Goal: Information Seeking & Learning: Learn about a topic

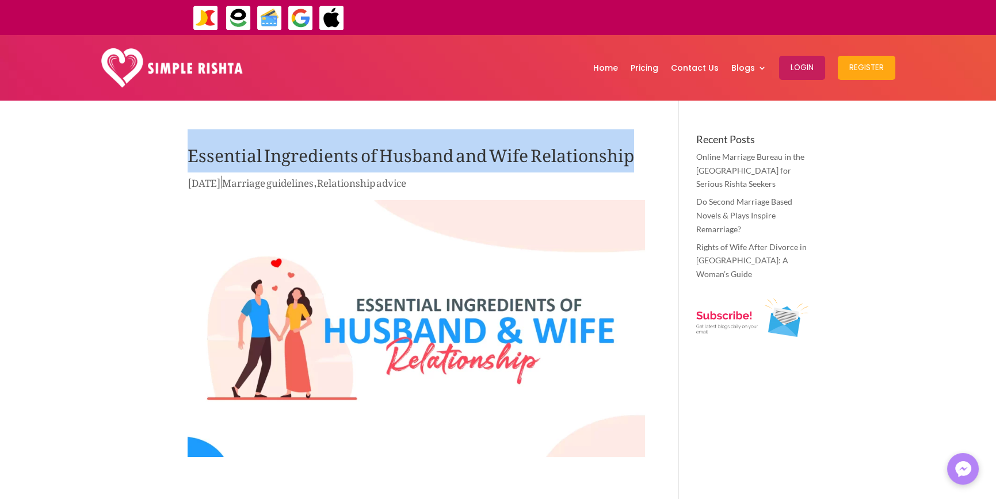
click at [620, 159] on h1 "Essential Ingredients of Husband and Wife Relationship" at bounding box center [416, 154] width 457 height 40
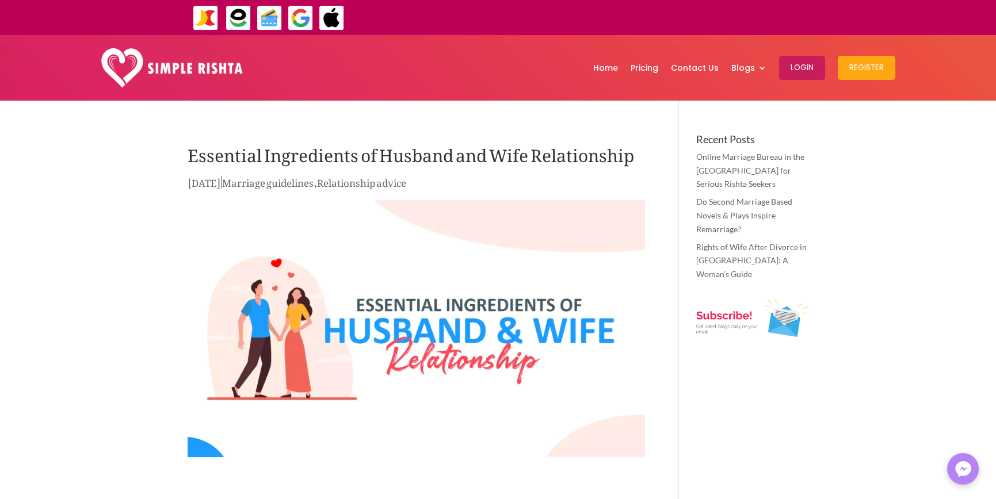
drag, startPoint x: 654, startPoint y: 156, endPoint x: 631, endPoint y: 159, distance: 23.2
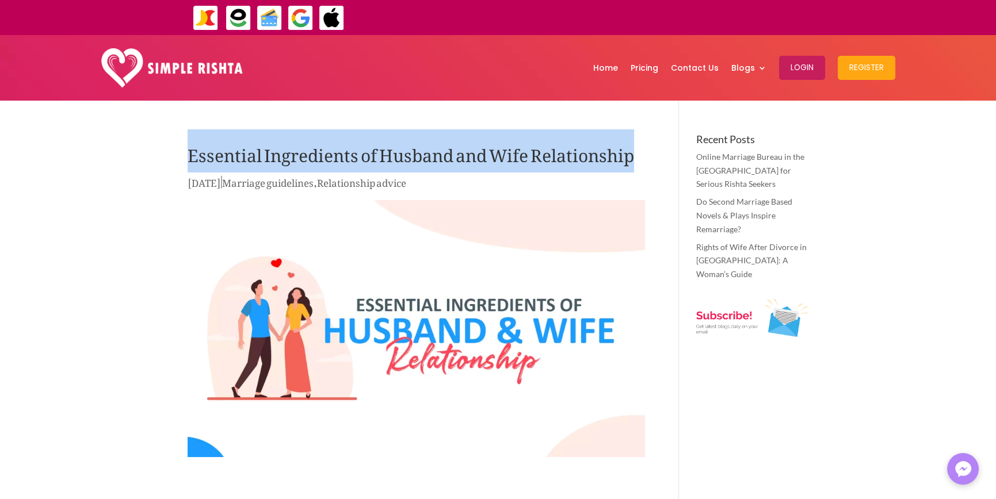
drag, startPoint x: 634, startPoint y: 158, endPoint x: 147, endPoint y: 155, distance: 486.6
drag, startPoint x: 210, startPoint y: 150, endPoint x: 642, endPoint y: 151, distance: 432.0
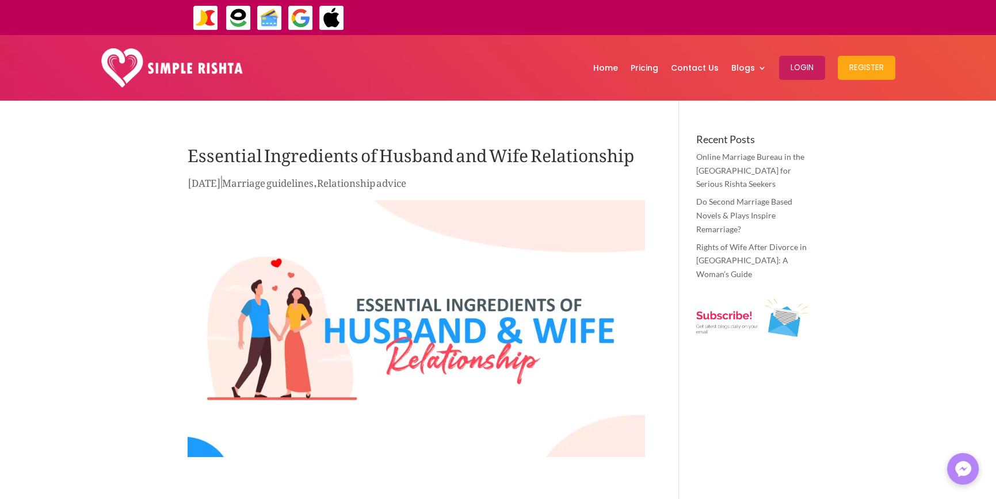
click at [580, 156] on h1 "Essential Ingredients of Husband and Wife Relationship" at bounding box center [416, 154] width 457 height 40
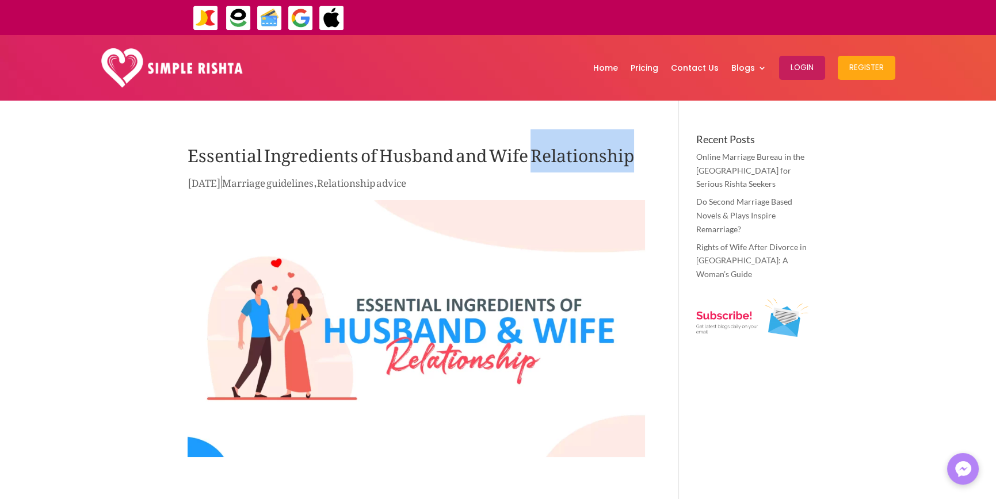
click at [580, 156] on h1 "Essential Ingredients of Husband and Wife Relationship" at bounding box center [416, 154] width 457 height 40
